Goal: Transaction & Acquisition: Download file/media

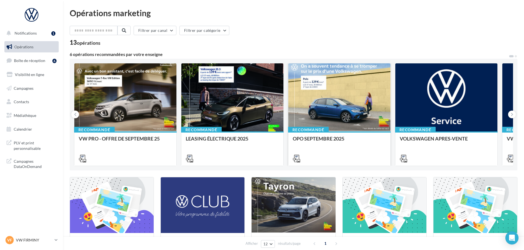
click at [327, 99] on div at bounding box center [339, 97] width 102 height 69
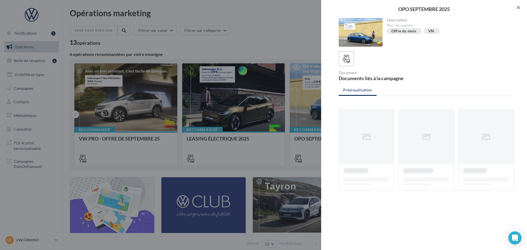
click at [520, 5] on button "button" at bounding box center [516, 8] width 22 height 16
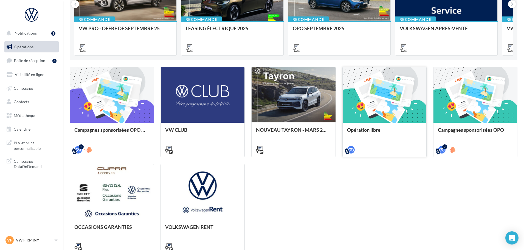
scroll to position [23, 0]
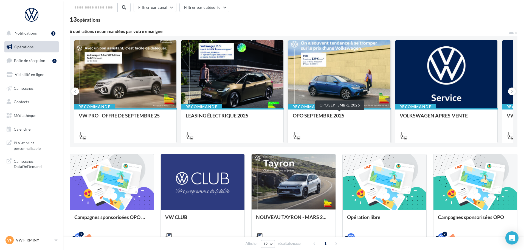
click at [326, 115] on div "OPO SEPTEMBRE 2025" at bounding box center [339, 118] width 93 height 11
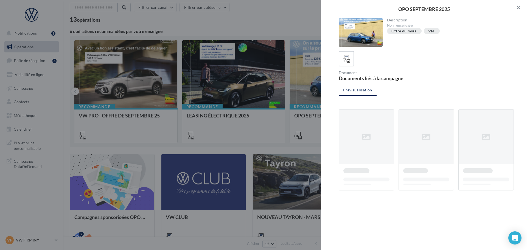
click at [519, 4] on button "button" at bounding box center [516, 8] width 22 height 16
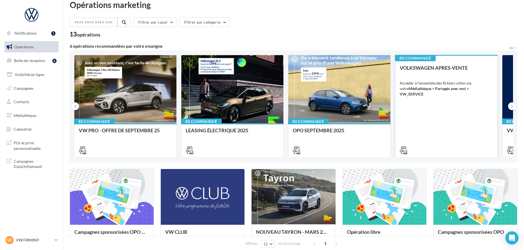
scroll to position [0, 0]
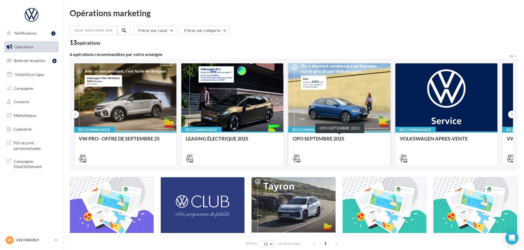
click at [331, 135] on div "Recommandé OPO SEPTEMBRE 2025" at bounding box center [339, 148] width 102 height 34
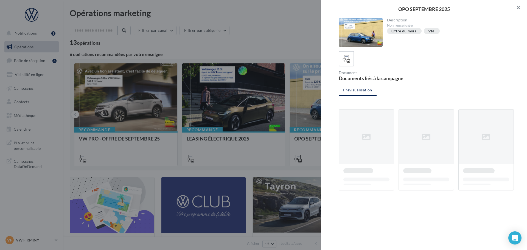
click at [516, 7] on button "button" at bounding box center [516, 8] width 22 height 16
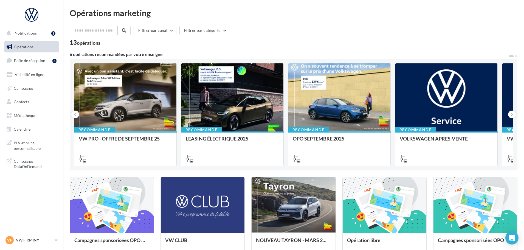
scroll to position [137, 0]
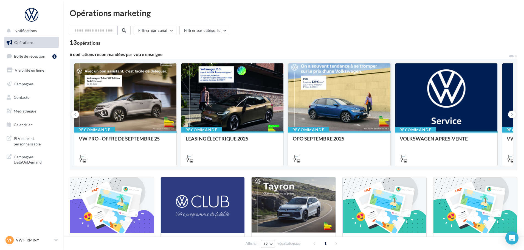
click at [349, 140] on div "OPO SEPTEMBRE 2025" at bounding box center [339, 141] width 93 height 11
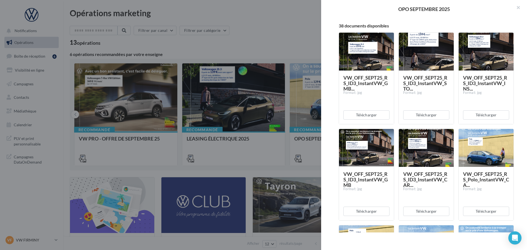
scroll to position [82, 0]
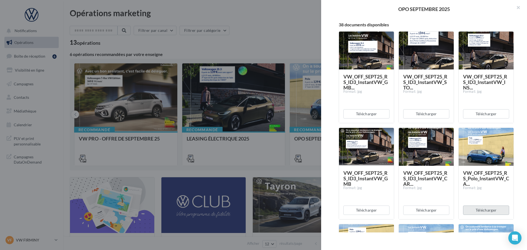
click at [486, 210] on button "Télécharger" at bounding box center [486, 209] width 46 height 9
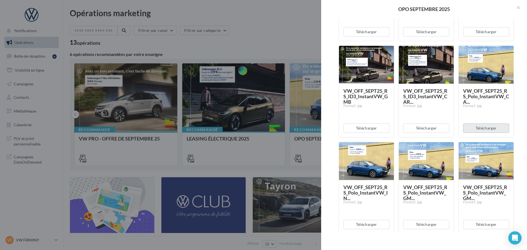
scroll to position [165, 0]
click at [375, 227] on button "Télécharger" at bounding box center [366, 223] width 46 height 9
click at [432, 226] on button "Télécharger" at bounding box center [426, 223] width 46 height 9
click at [483, 225] on button "Télécharger" at bounding box center [486, 223] width 46 height 9
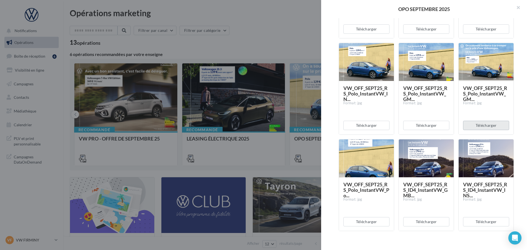
scroll to position [274, 0]
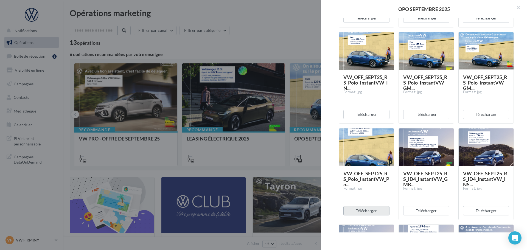
click at [376, 212] on button "Télécharger" at bounding box center [366, 210] width 46 height 9
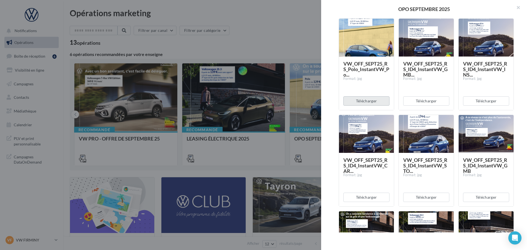
scroll to position [247, 0]
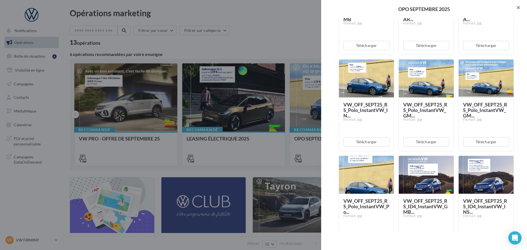
click at [518, 7] on button "button" at bounding box center [516, 8] width 22 height 16
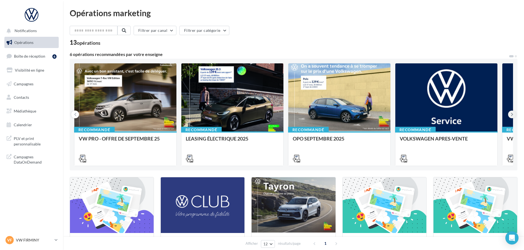
click at [512, 115] on icon at bounding box center [512, 114] width 2 height 5
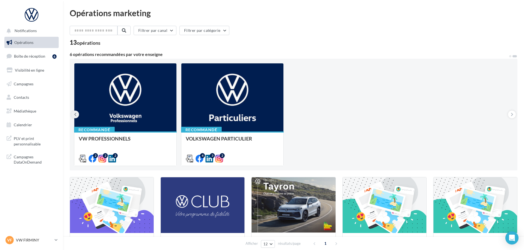
click at [77, 113] on button at bounding box center [75, 115] width 8 height 8
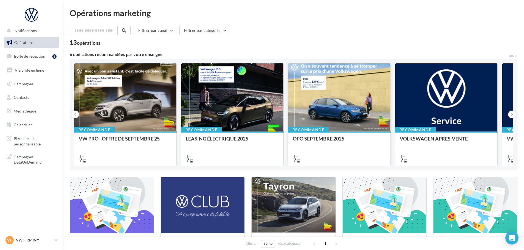
click at [342, 114] on div at bounding box center [339, 97] width 102 height 69
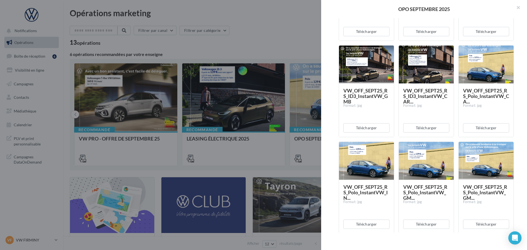
scroll to position [27, 0]
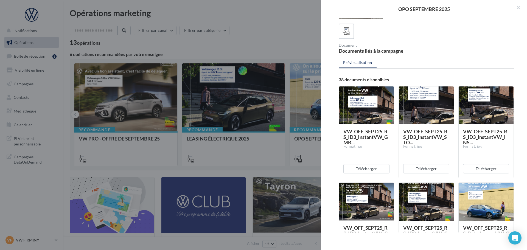
click at [267, 32] on div at bounding box center [263, 125] width 527 height 250
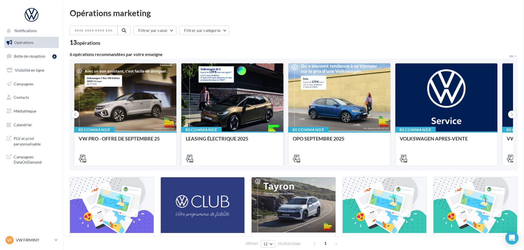
click at [248, 102] on div at bounding box center [232, 97] width 102 height 69
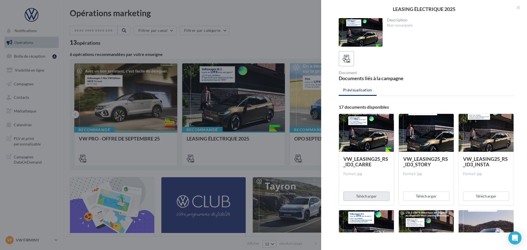
drag, startPoint x: 361, startPoint y: 196, endPoint x: 454, endPoint y: 62, distance: 163.7
click at [361, 196] on button "Télécharger" at bounding box center [366, 195] width 46 height 9
click at [521, 7] on button "button" at bounding box center [516, 8] width 22 height 16
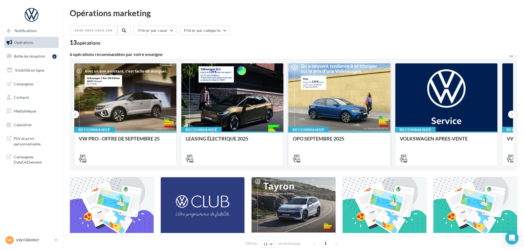
click at [334, 103] on div at bounding box center [339, 97] width 102 height 69
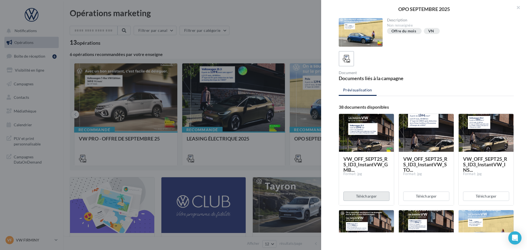
click at [381, 197] on button "Télécharger" at bounding box center [366, 195] width 46 height 9
